Goal: Task Accomplishment & Management: Use online tool/utility

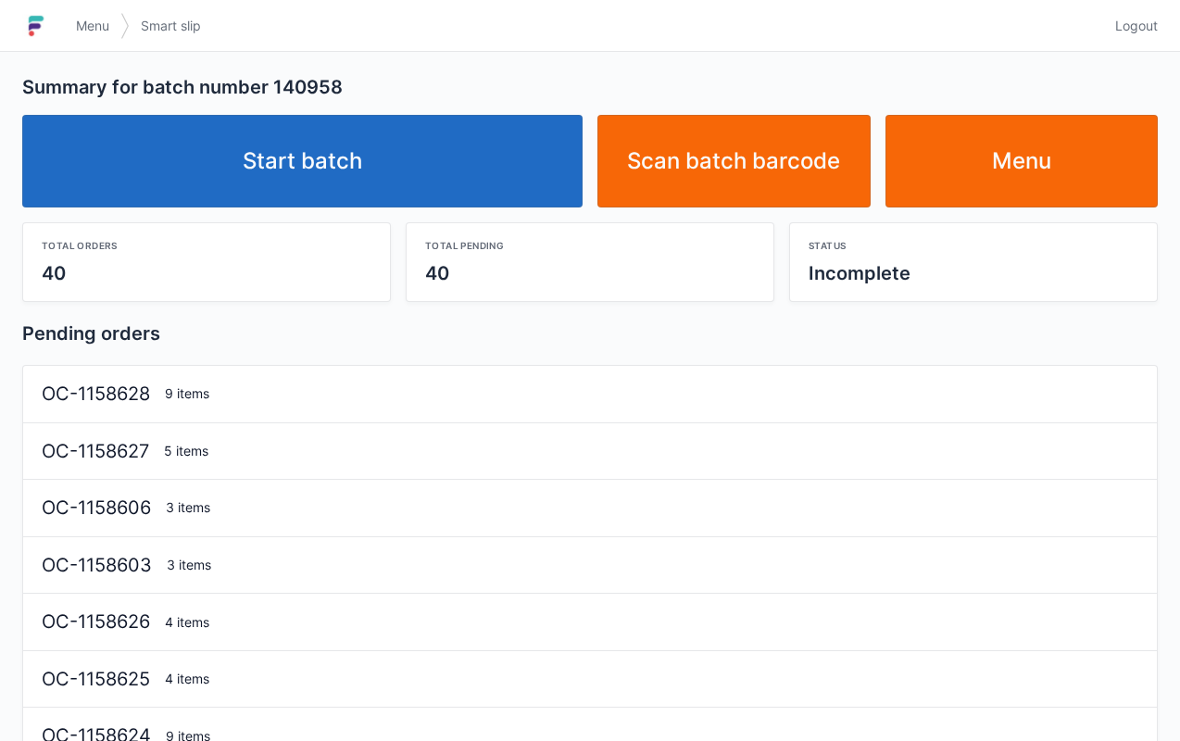
click at [502, 147] on link "Start batch" at bounding box center [302, 161] width 560 height 93
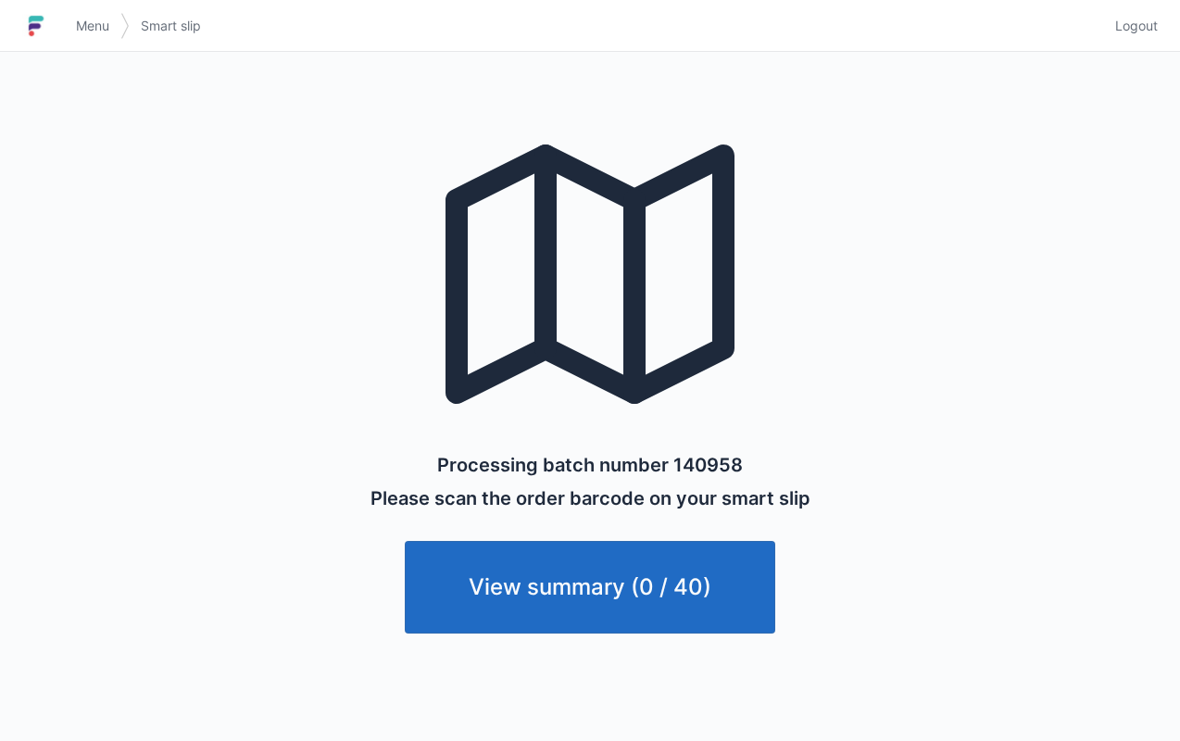
click at [89, 23] on span "Menu" at bounding box center [92, 26] width 33 height 19
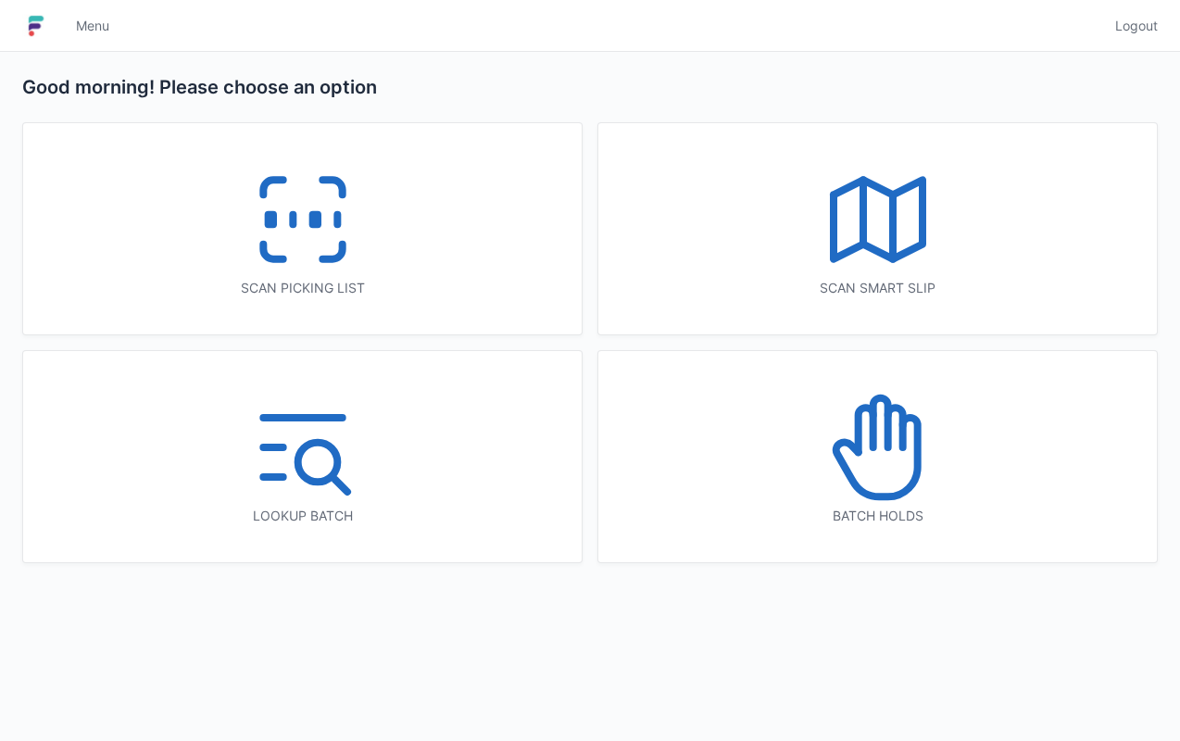
click at [893, 252] on line at bounding box center [893, 226] width 0 height 64
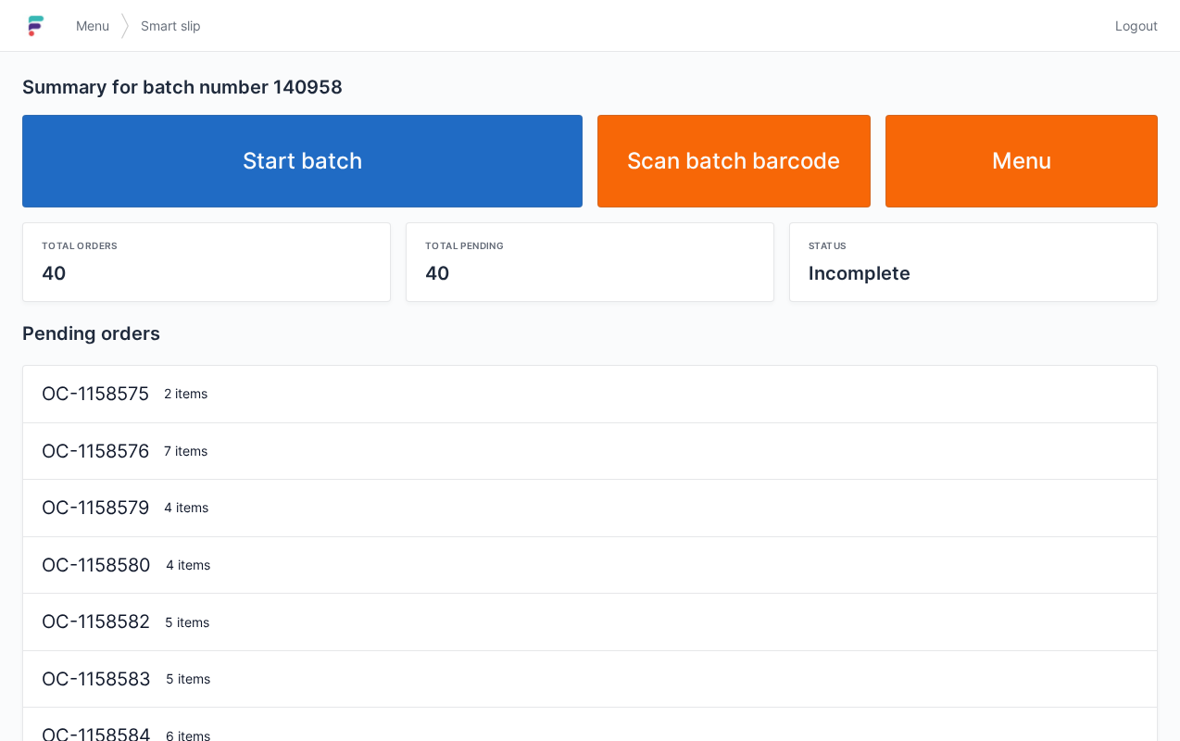
click at [432, 156] on link "Start batch" at bounding box center [302, 161] width 560 height 93
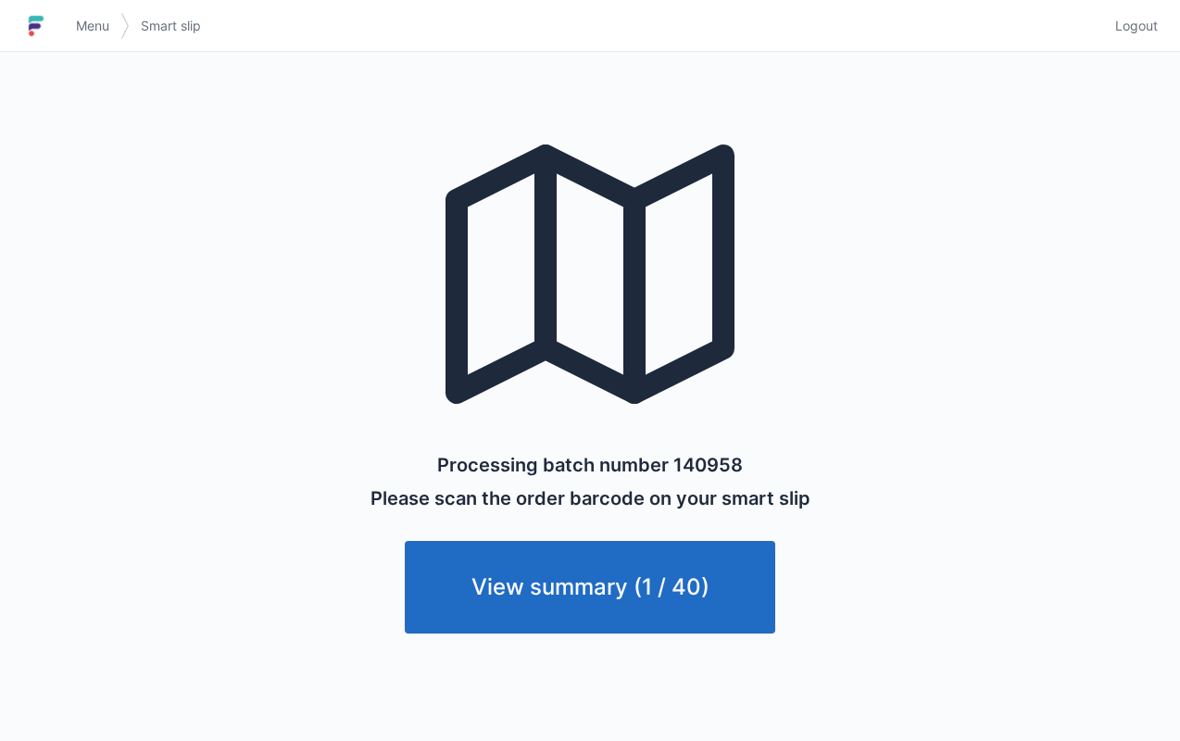
click at [1014, 507] on div "Processing batch number 140958 Please scan the order barcode on your smart slip…" at bounding box center [589, 365] width 1091 height 626
click at [81, 23] on span "Menu" at bounding box center [92, 26] width 33 height 19
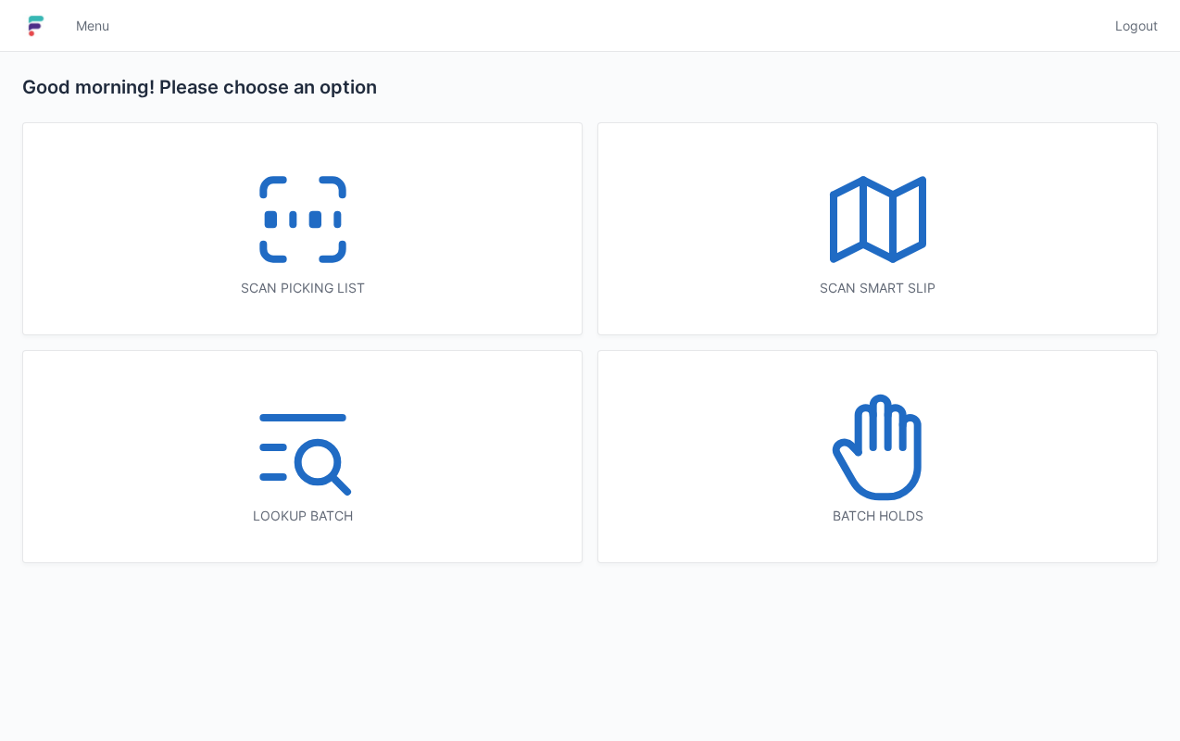
click at [393, 256] on div "Scan picking list" at bounding box center [302, 228] width 558 height 211
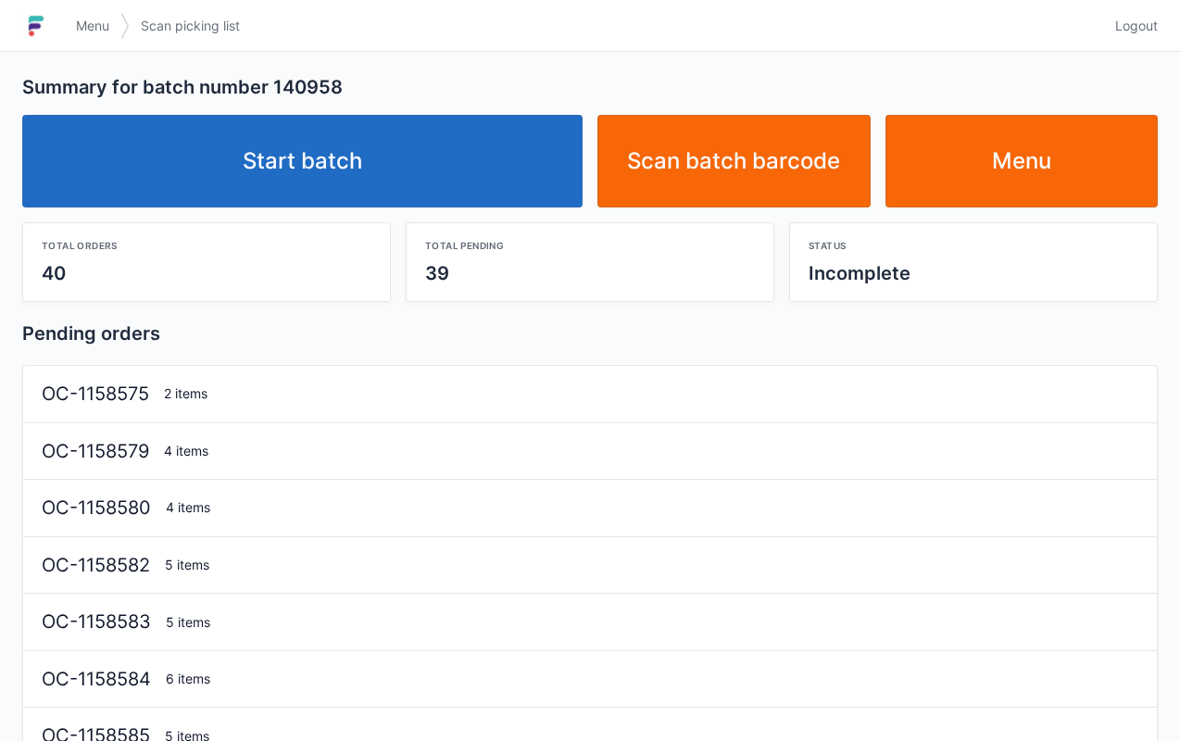
click at [504, 161] on link "Start batch" at bounding box center [302, 161] width 560 height 93
